Goal: Task Accomplishment & Management: Manage account settings

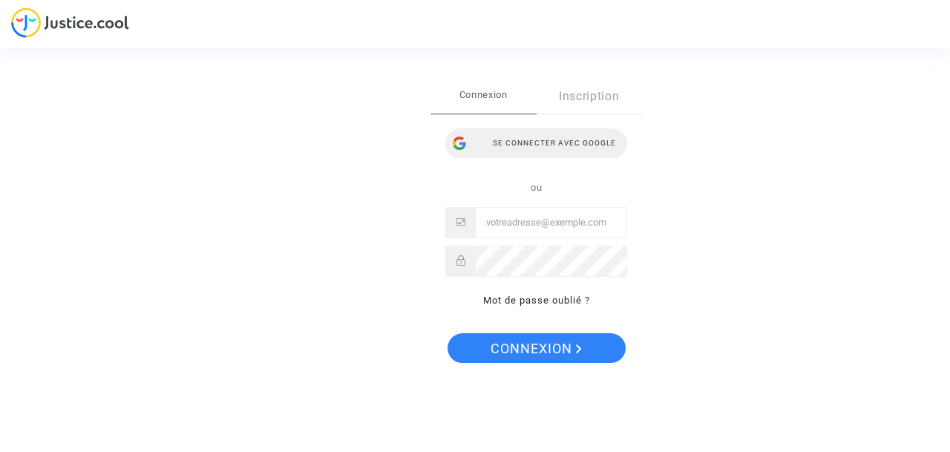
click at [555, 140] on div "Se connecter avec Google" at bounding box center [536, 143] width 182 height 30
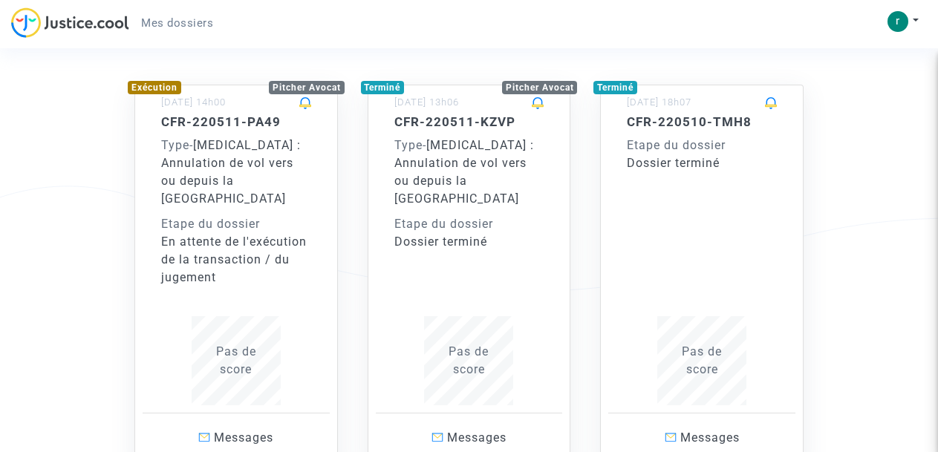
scroll to position [106, 0]
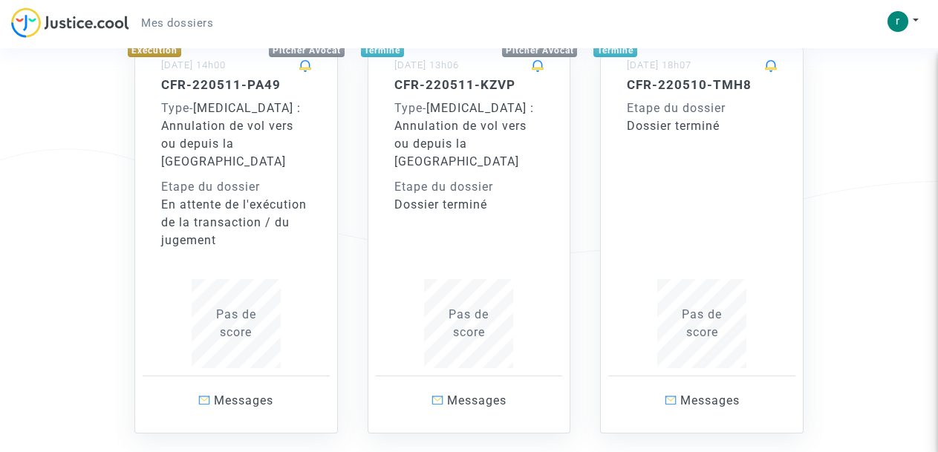
scroll to position [143, 0]
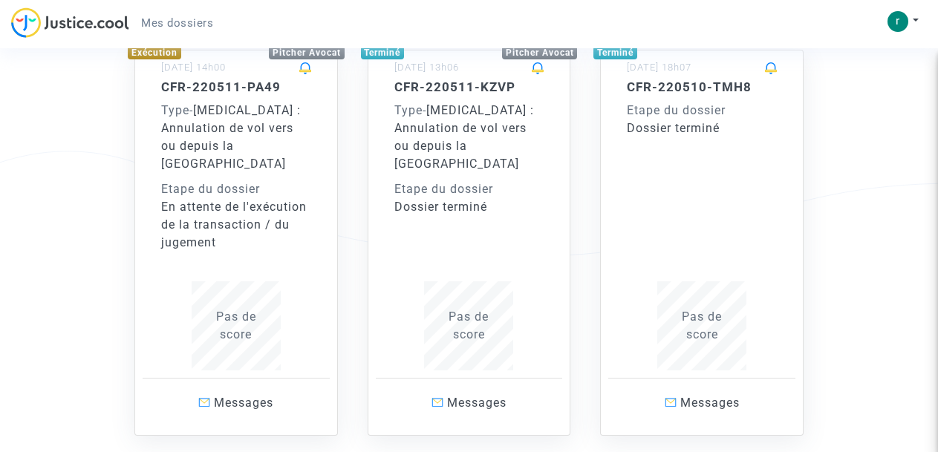
click at [238, 308] on div "Pas de score" at bounding box center [236, 326] width 150 height 36
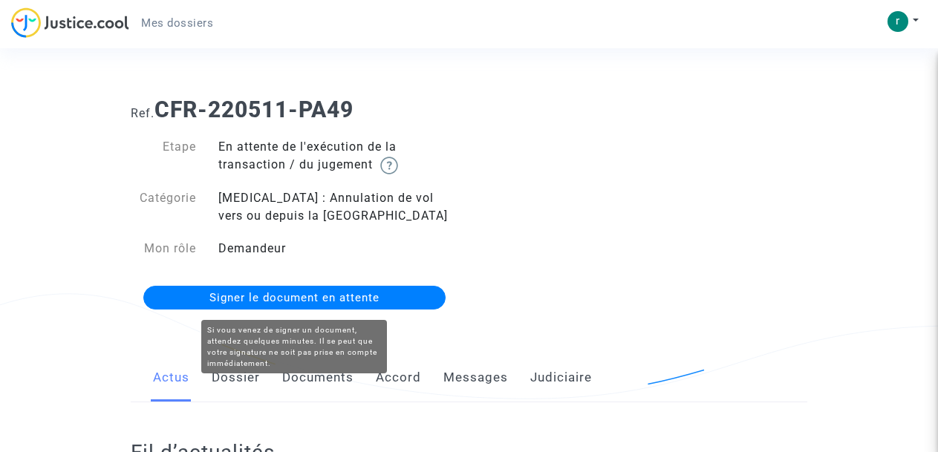
click at [368, 296] on span "Signer le document en attente" at bounding box center [294, 297] width 170 height 13
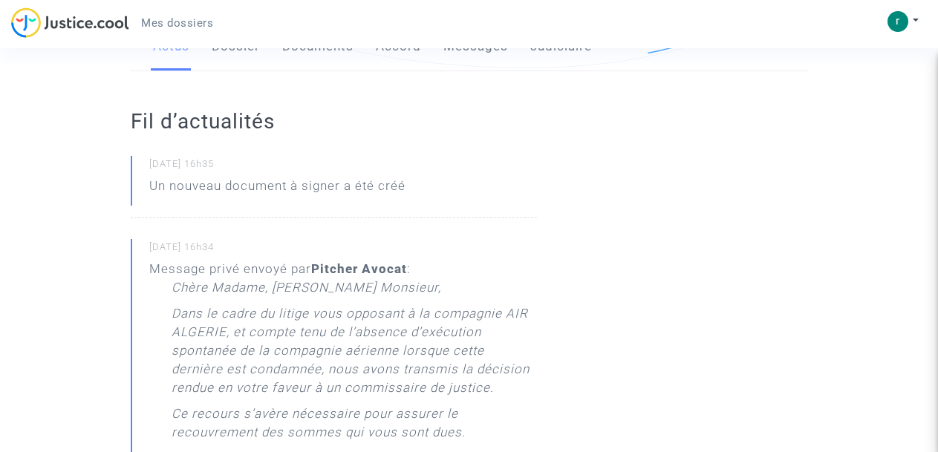
scroll to position [208, 0]
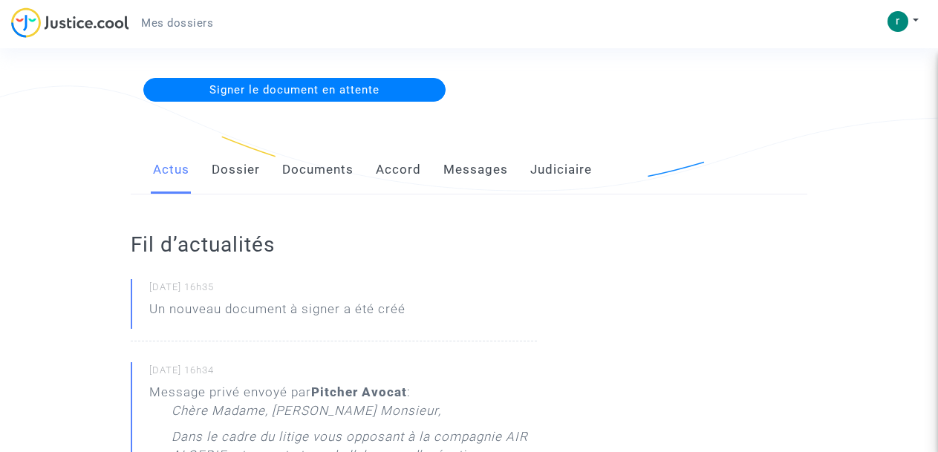
click at [315, 167] on link "Documents" at bounding box center [317, 170] width 71 height 49
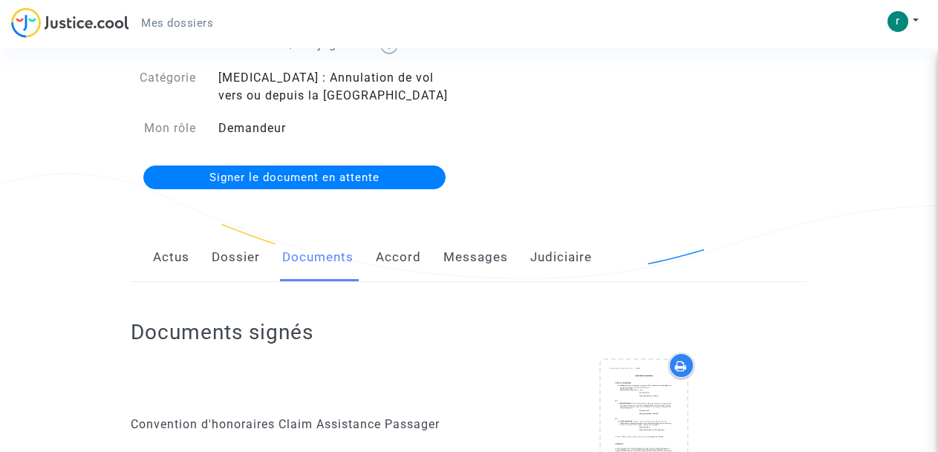
scroll to position [117, 0]
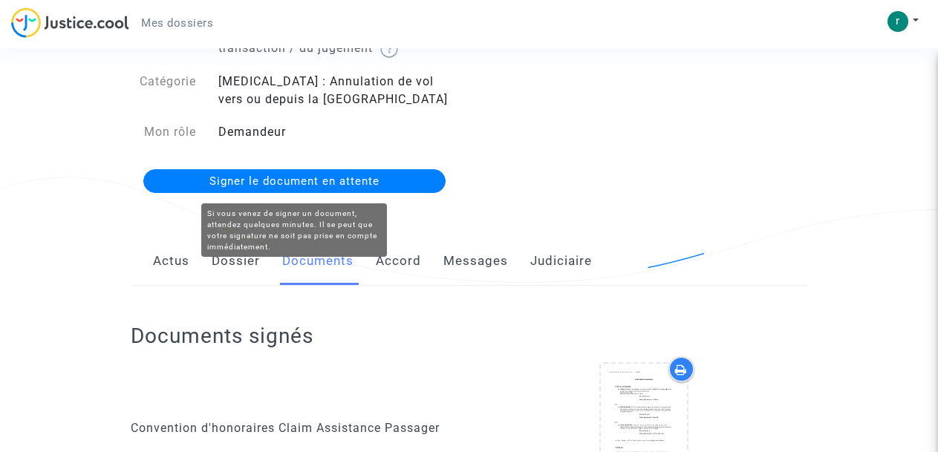
click at [270, 180] on span "Signer le document en attente" at bounding box center [294, 180] width 170 height 13
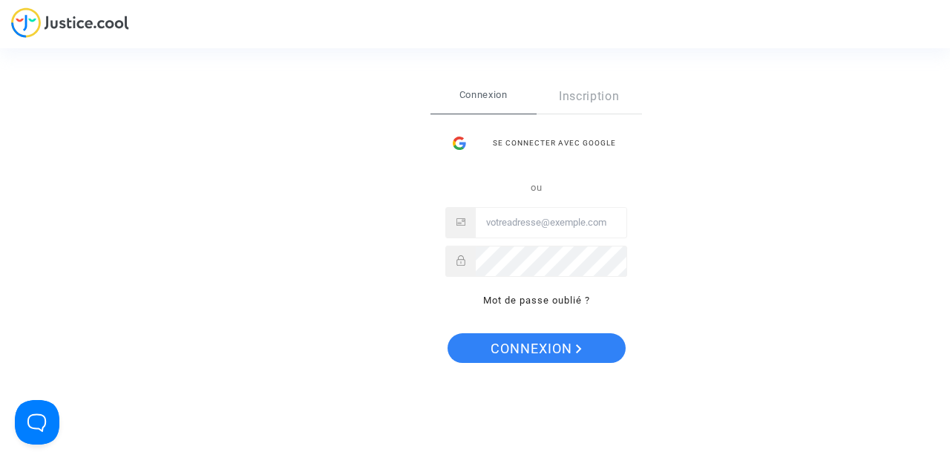
drag, startPoint x: 522, startPoint y: 139, endPoint x: 456, endPoint y: 125, distance: 67.6
click at [456, 126] on div "Connexion Inscription Se connecter avec Google ou Mot de passe oublié ?" at bounding box center [536, 194] width 182 height 230
click at [557, 146] on div "Se connecter avec Google" at bounding box center [536, 143] width 182 height 30
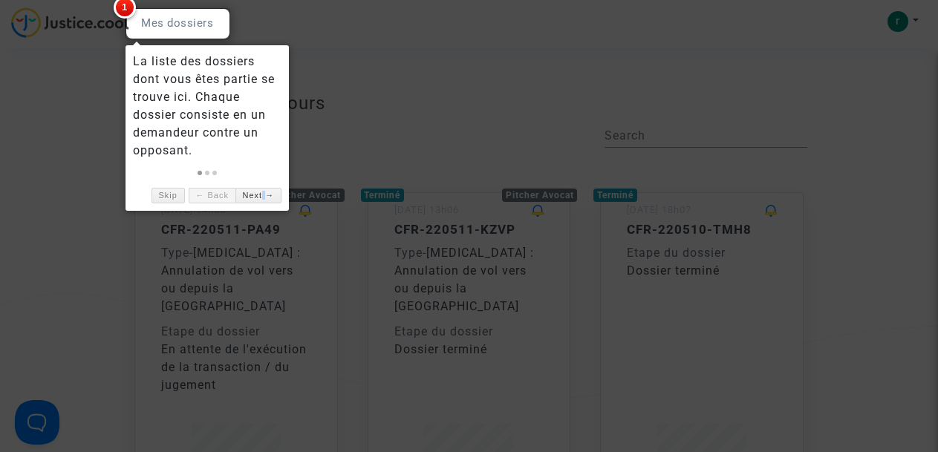
click at [264, 196] on link "Next →" at bounding box center [258, 196] width 46 height 16
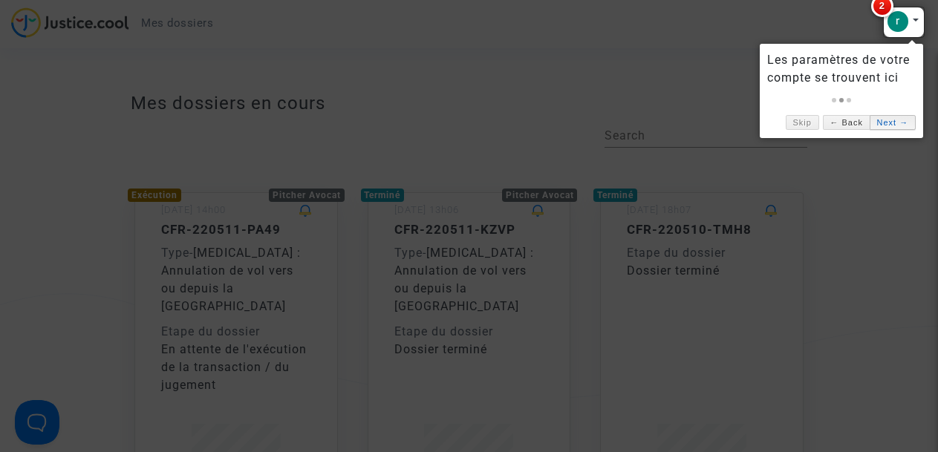
click at [888, 125] on link "Next →" at bounding box center [892, 123] width 46 height 16
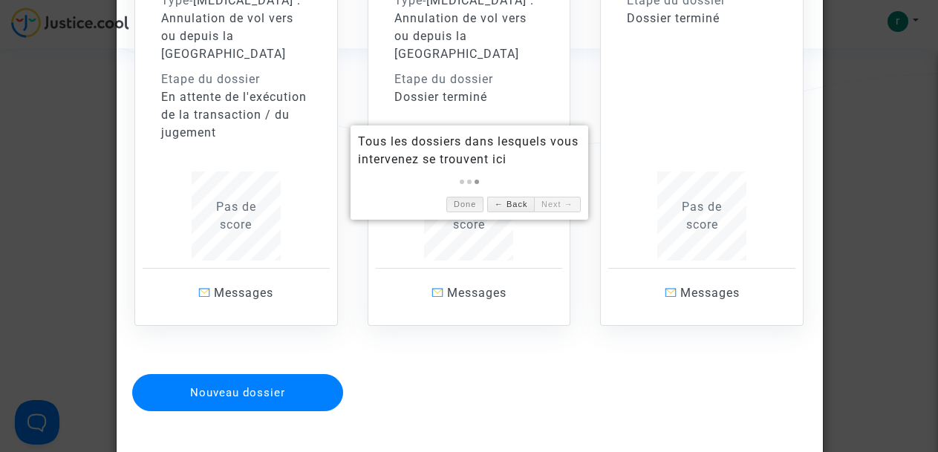
scroll to position [255, 0]
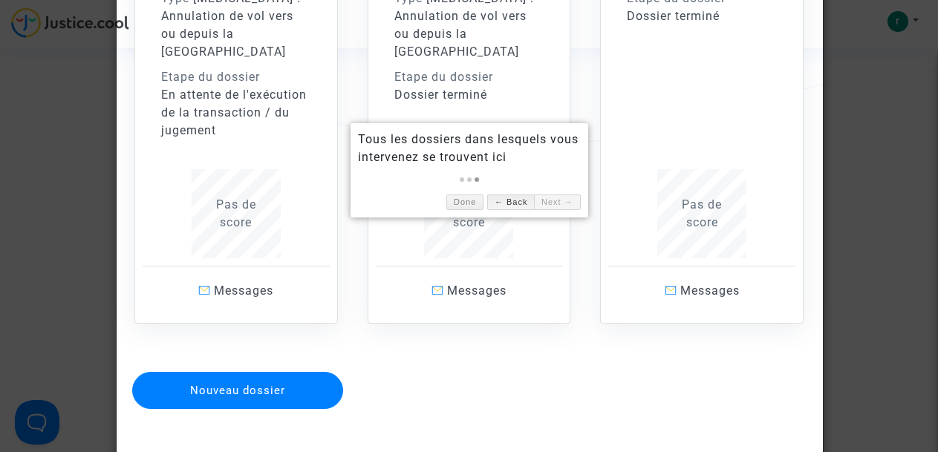
click at [516, 203] on link "← Back" at bounding box center [510, 203] width 47 height 16
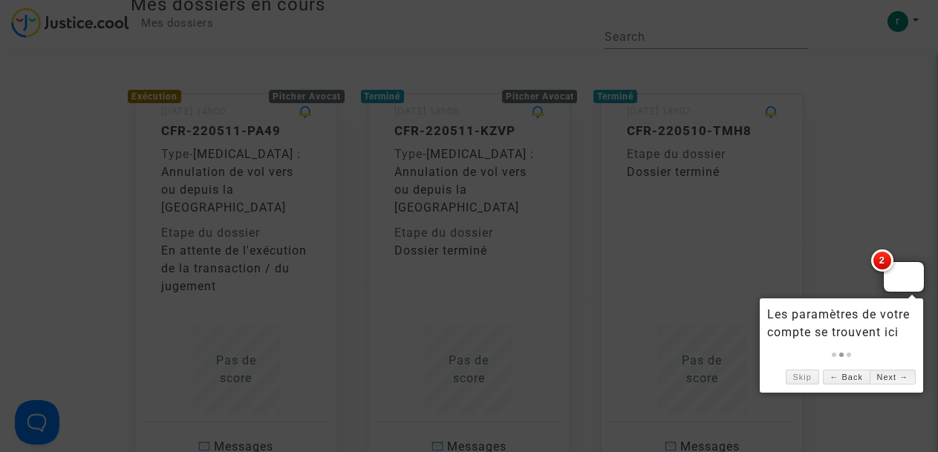
scroll to position [0, 0]
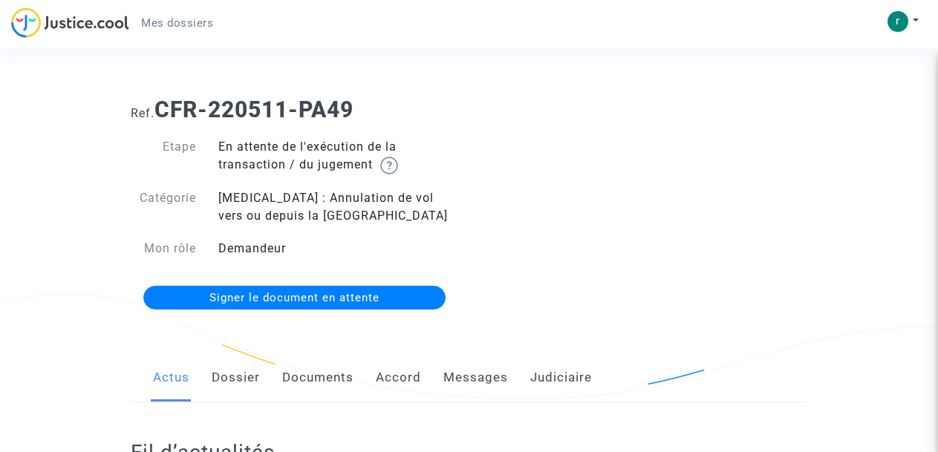
click at [301, 376] on link "Documents" at bounding box center [317, 377] width 71 height 49
click at [546, 375] on link "Judiciaire" at bounding box center [561, 377] width 62 height 49
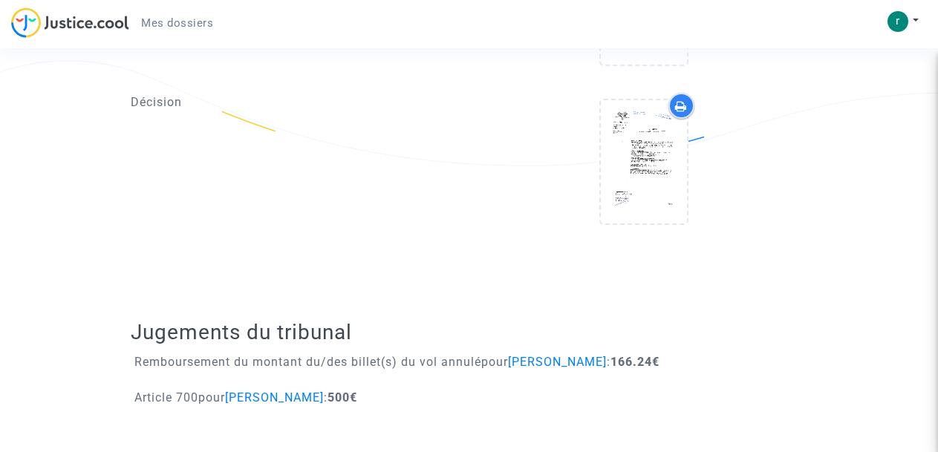
scroll to position [757, 0]
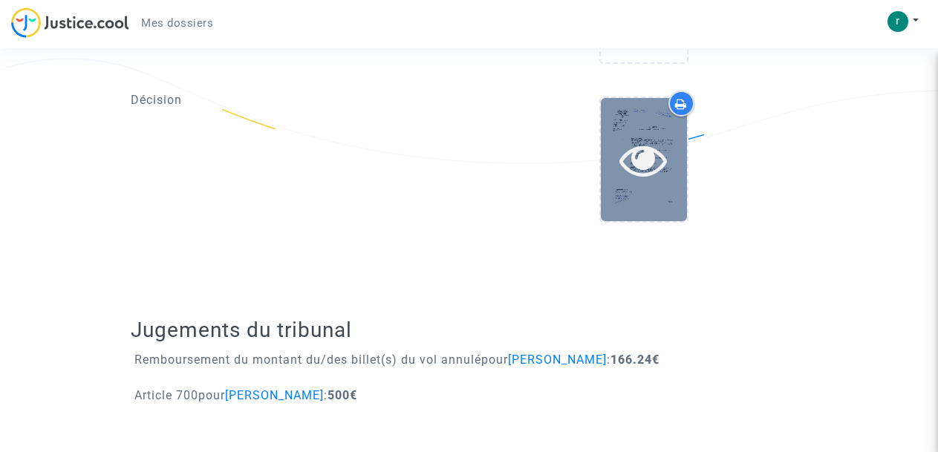
click at [651, 165] on icon at bounding box center [643, 160] width 48 height 48
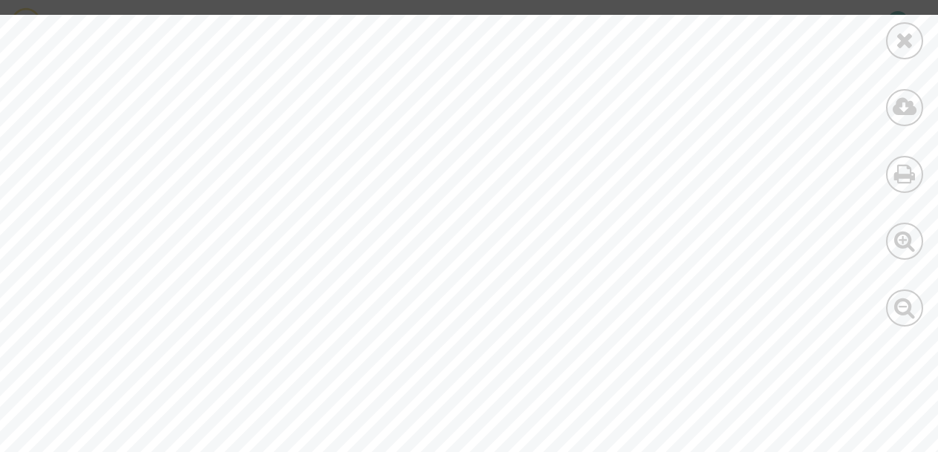
drag, startPoint x: 901, startPoint y: 354, endPoint x: 686, endPoint y: 310, distance: 219.0
click at [686, 310] on div at bounding box center [500, 96] width 1001 height 1417
click at [607, 221] on div at bounding box center [500, 96] width 1001 height 1417
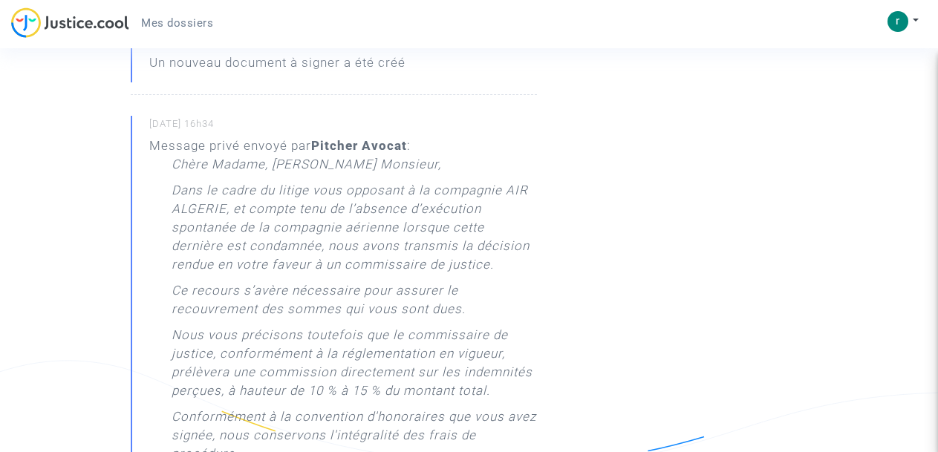
scroll to position [445, 0]
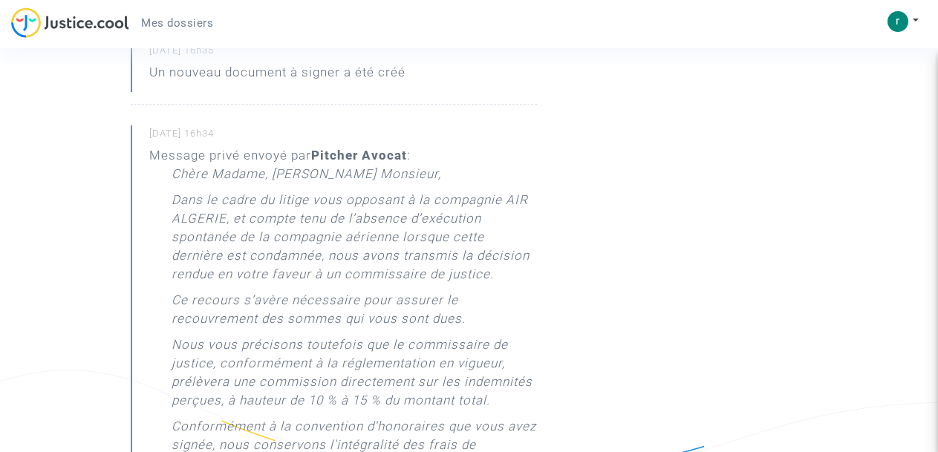
drag, startPoint x: 937, startPoint y: 110, endPoint x: 934, endPoint y: 59, distance: 51.3
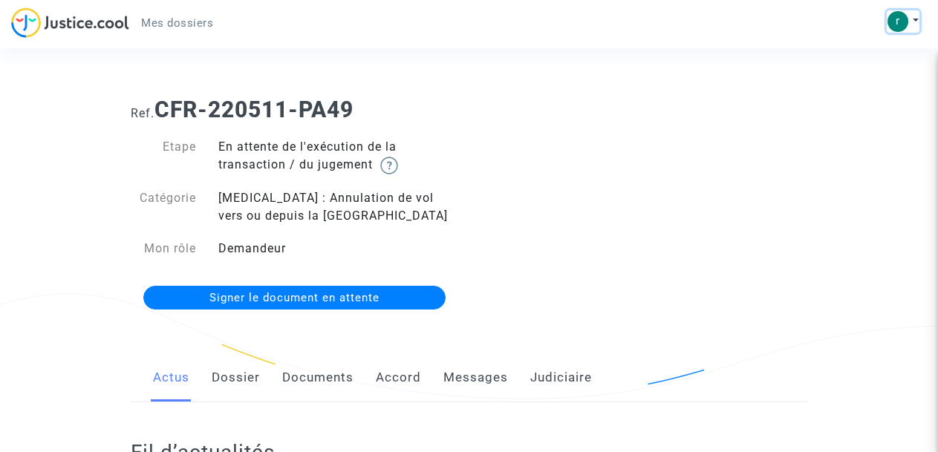
click at [915, 22] on button at bounding box center [902, 21] width 33 height 22
click at [660, 174] on div "Ref. CFR-220511-PA49 Etape En attente de l'exécution de la transaction / du jug…" at bounding box center [469, 204] width 699 height 238
click at [243, 381] on link "Dossier" at bounding box center [236, 377] width 48 height 49
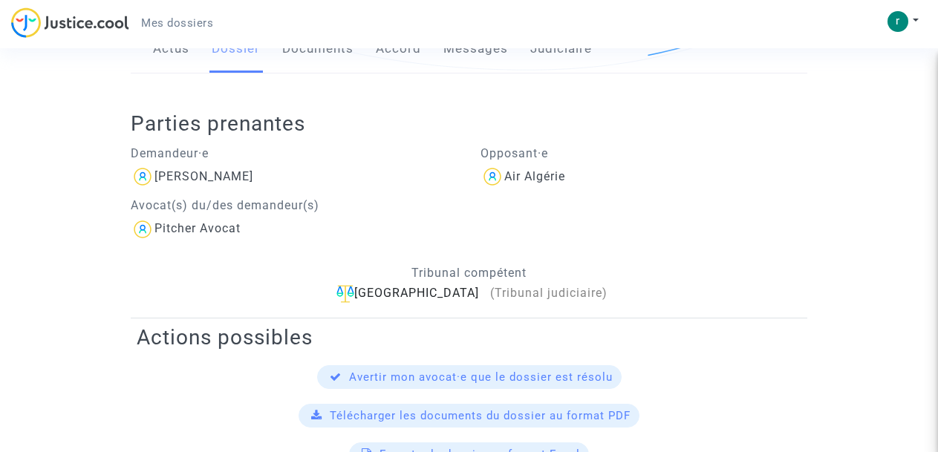
scroll to position [309, 0]
